Goal: Task Accomplishment & Management: Manage account settings

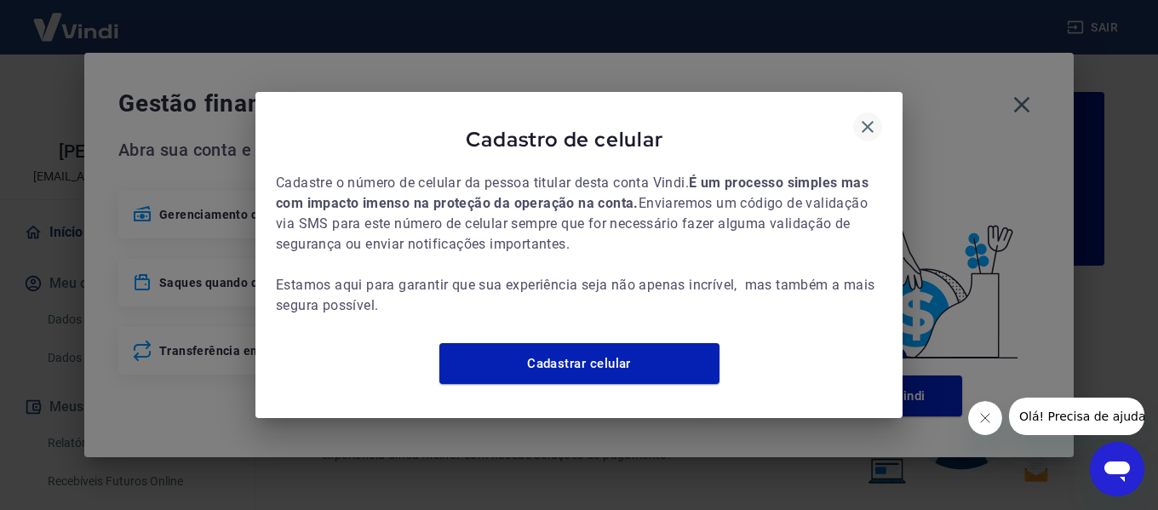
click at [868, 117] on icon "button" at bounding box center [868, 127] width 20 height 20
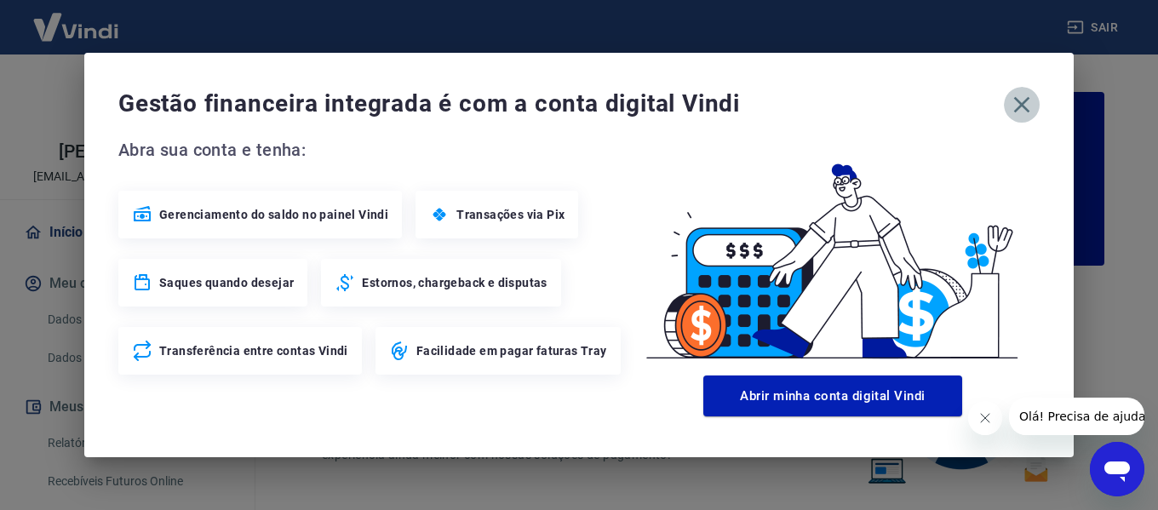
click at [1014, 99] on icon "button" at bounding box center [1021, 104] width 27 height 27
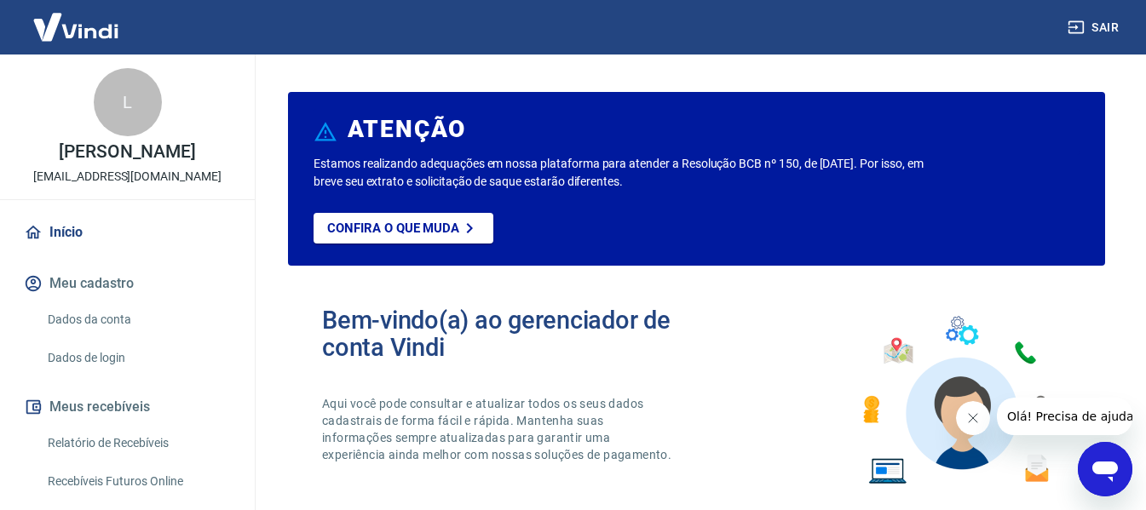
click at [96, 436] on link "Relatório de Recebíveis" at bounding box center [137, 443] width 193 height 35
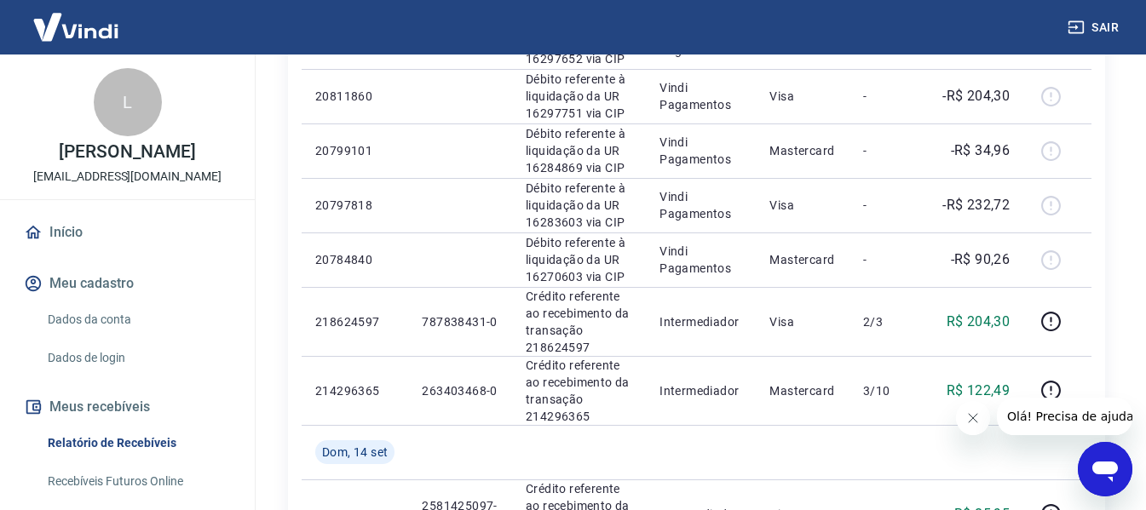
scroll to position [852, 0]
